Goal: Use online tool/utility: Utilize a website feature to perform a specific function

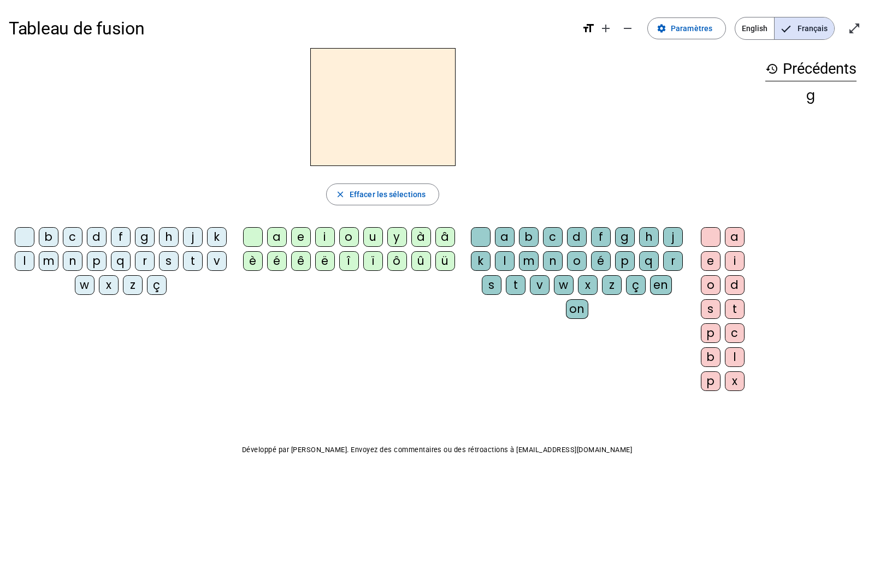
click at [126, 232] on div "f" at bounding box center [121, 237] width 20 height 20
click at [293, 264] on div "ê" at bounding box center [301, 261] width 20 height 20
click at [518, 283] on div "t" at bounding box center [516, 285] width 20 height 20
click at [702, 267] on div "e" at bounding box center [711, 261] width 20 height 20
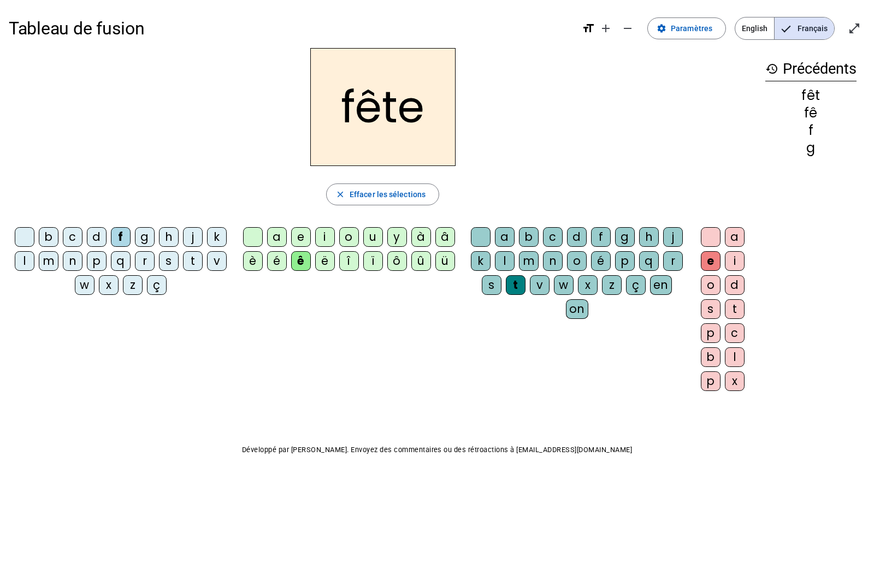
click at [362, 100] on h2 "fête" at bounding box center [382, 107] width 145 height 118
click at [357, 97] on h2 "fête" at bounding box center [382, 107] width 145 height 118
click at [416, 191] on span "Effacer les sélections" at bounding box center [388, 194] width 76 height 13
click at [52, 235] on div "b" at bounding box center [49, 237] width 20 height 20
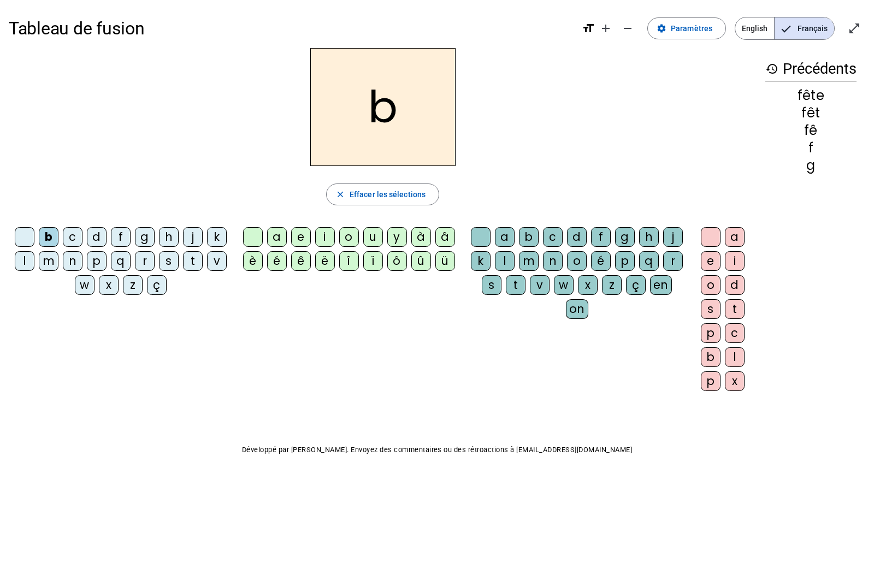
click at [298, 267] on div "ê" at bounding box center [301, 261] width 20 height 20
click at [516, 289] on div "t" at bounding box center [516, 285] width 20 height 20
click at [706, 260] on div "e" at bounding box center [711, 261] width 20 height 20
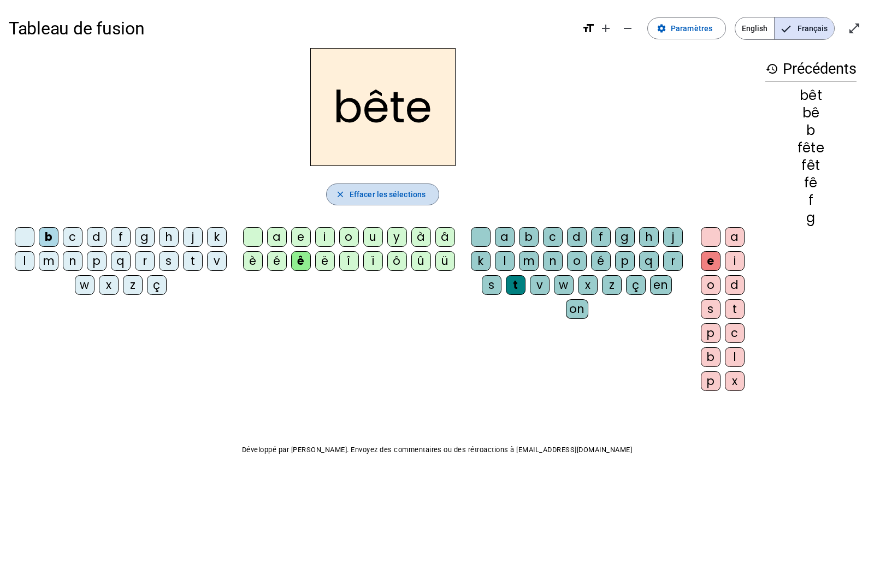
click at [406, 193] on span "Effacer les sélections" at bounding box center [388, 194] width 76 height 13
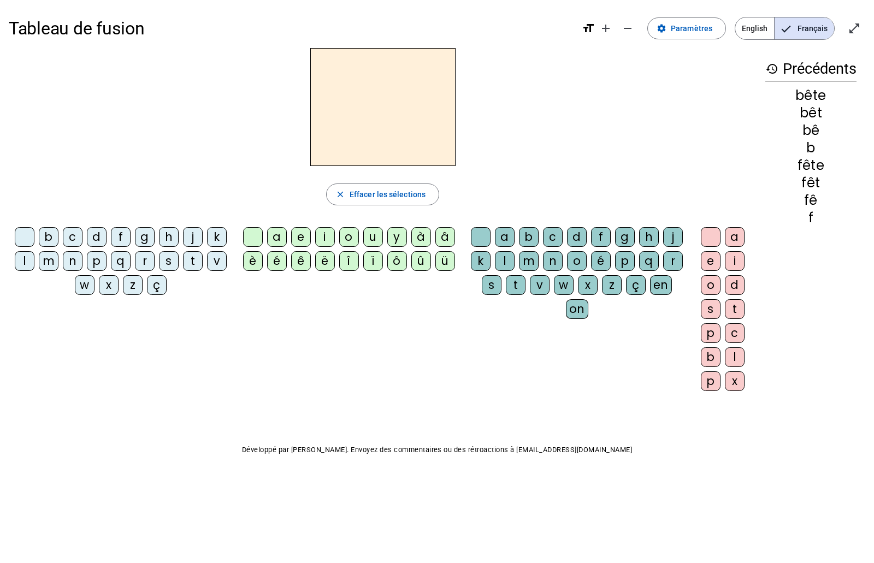
click at [383, 128] on h2 at bounding box center [382, 107] width 145 height 118
click at [190, 264] on div "t" at bounding box center [193, 261] width 20 height 20
click at [298, 264] on div "ê" at bounding box center [301, 261] width 20 height 20
click at [511, 288] on div "t" at bounding box center [516, 285] width 20 height 20
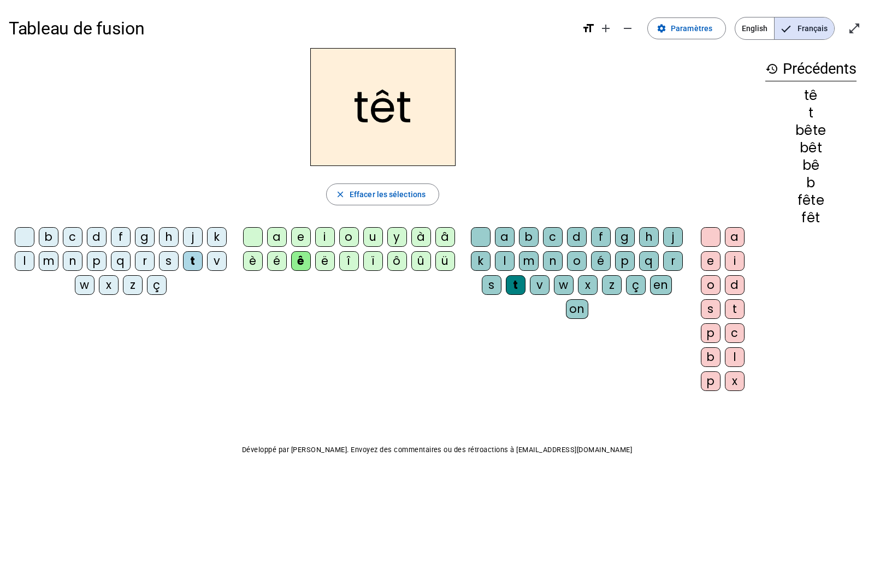
click at [713, 264] on div "e" at bounding box center [711, 261] width 20 height 20
click at [192, 235] on div "j" at bounding box center [193, 237] width 20 height 20
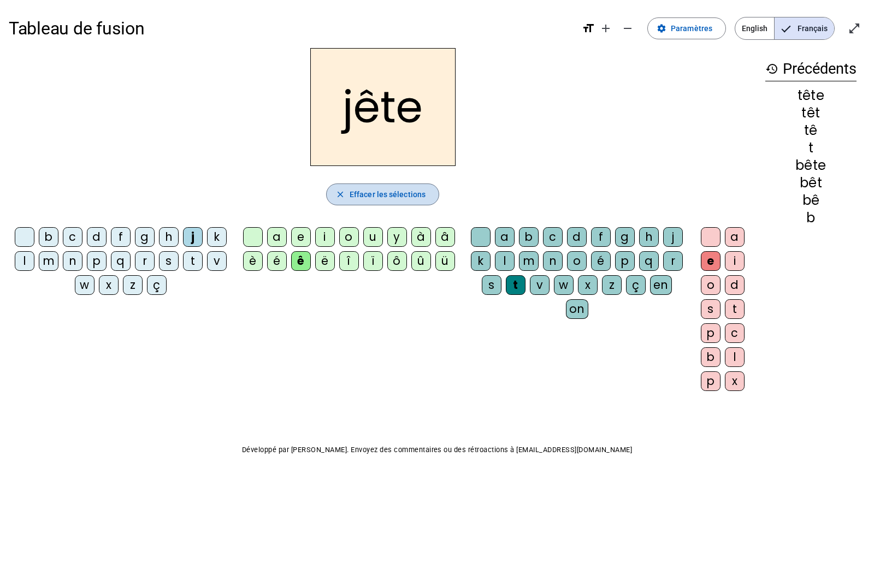
click at [397, 190] on span "Effacer les sélections" at bounding box center [388, 194] width 76 height 13
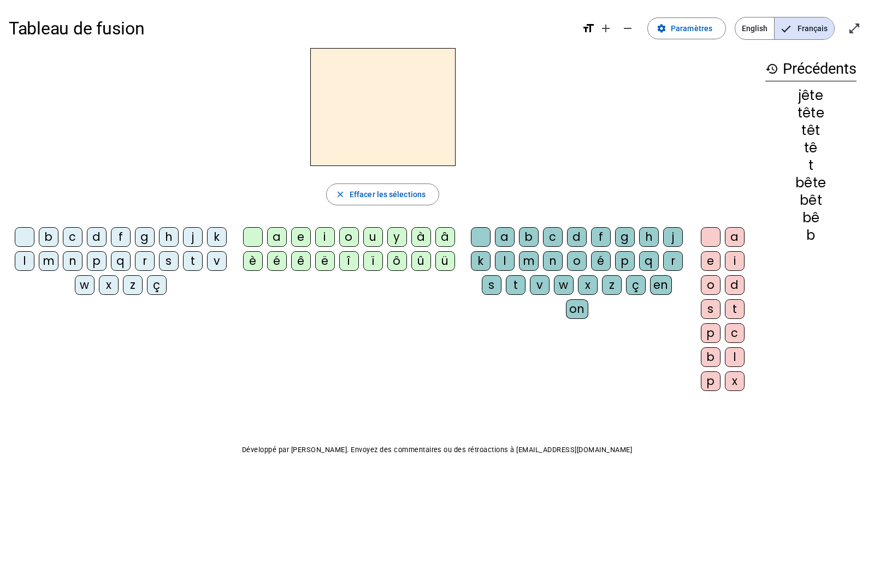
click at [48, 240] on div "b" at bounding box center [49, 237] width 20 height 20
click at [371, 238] on div "u" at bounding box center [373, 237] width 20 height 20
click at [516, 285] on div "t" at bounding box center [516, 285] width 20 height 20
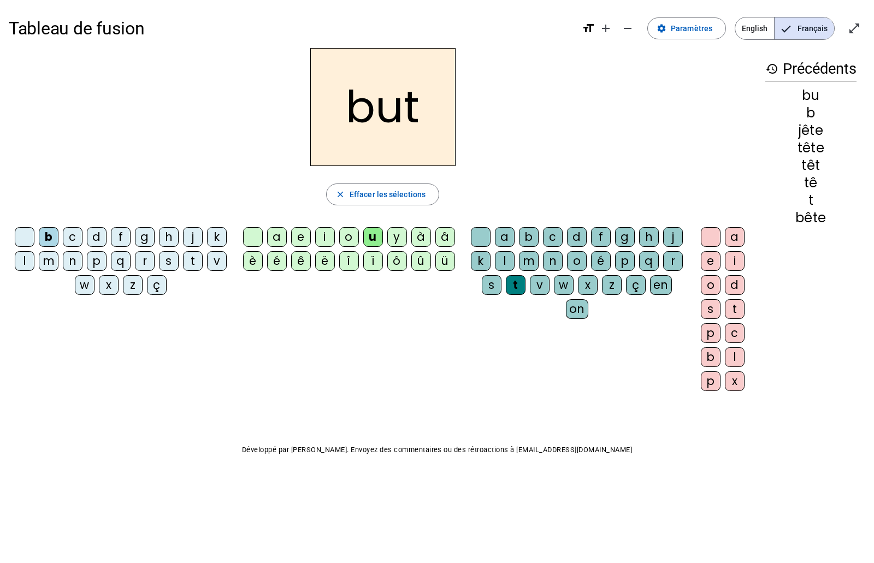
click at [710, 264] on div "e" at bounding box center [711, 261] width 20 height 20
click at [493, 286] on div "s" at bounding box center [492, 285] width 20 height 20
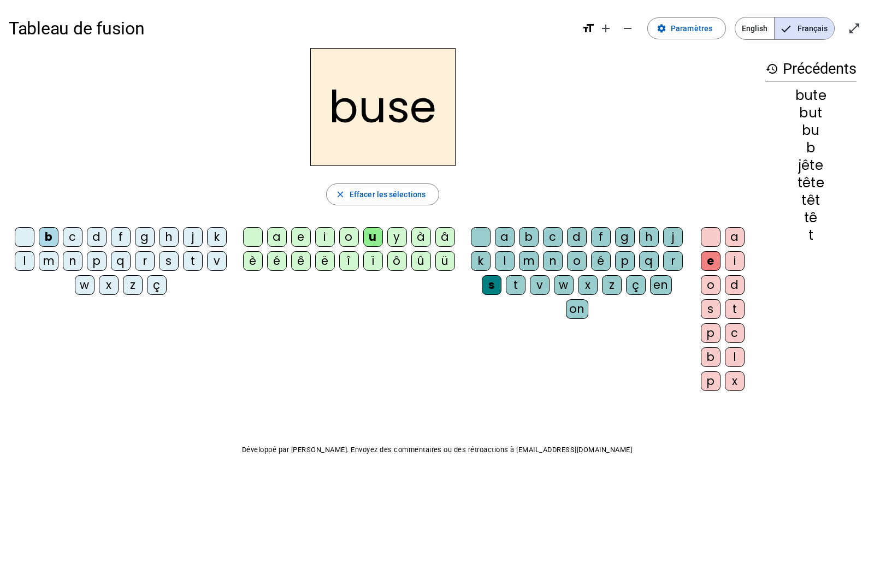
click at [326, 240] on div "i" at bounding box center [325, 237] width 20 height 20
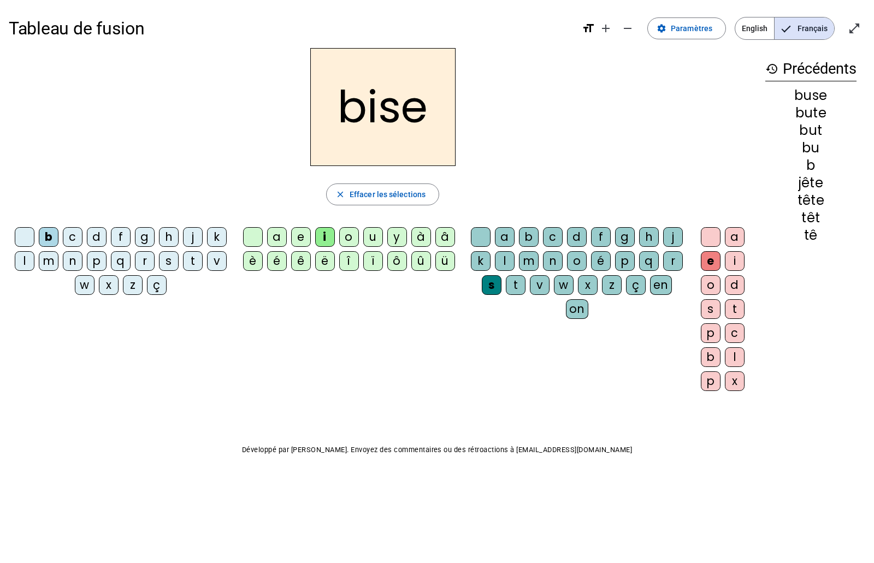
click at [275, 240] on div "a" at bounding box center [277, 237] width 20 height 20
